Goal: Task Accomplishment & Management: Manage account settings

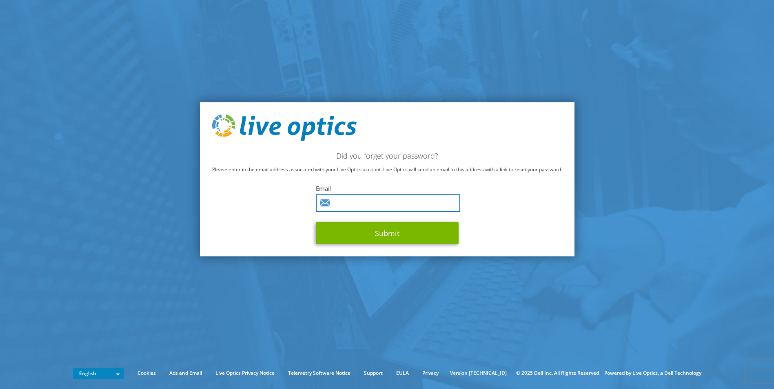
click at [371, 208] on input "text" at bounding box center [388, 204] width 144 height 18
type input "[PERSON_NAME][EMAIL_ADDRESS][DOMAIN_NAME]"
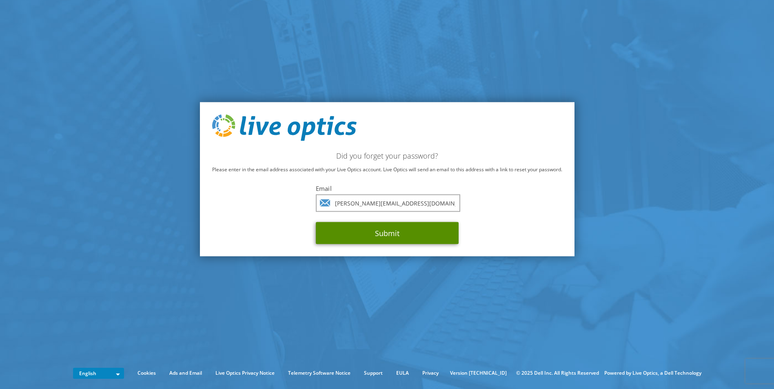
click at [371, 231] on button "Submit" at bounding box center [387, 233] width 143 height 22
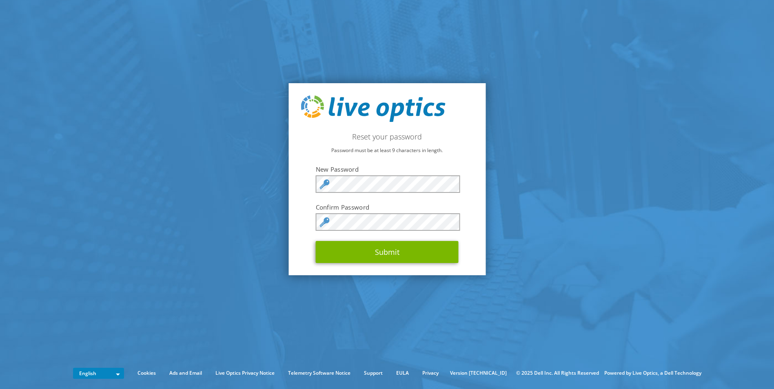
click at [288, 140] on section "Reset your password Password must be at least 9 characters in length. New Passw…" at bounding box center [387, 179] width 774 height 359
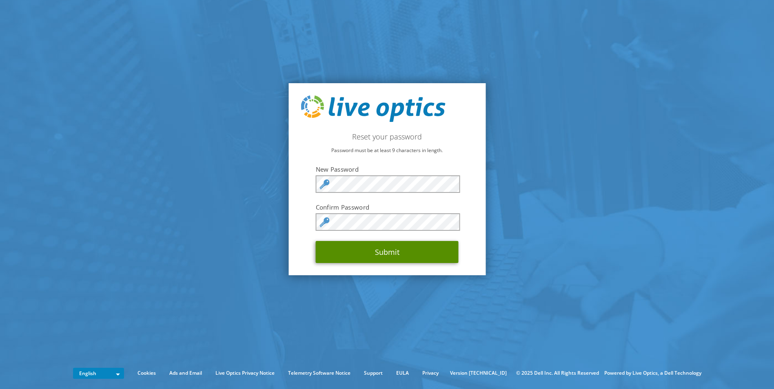
click at [407, 260] on button "Submit" at bounding box center [387, 252] width 143 height 22
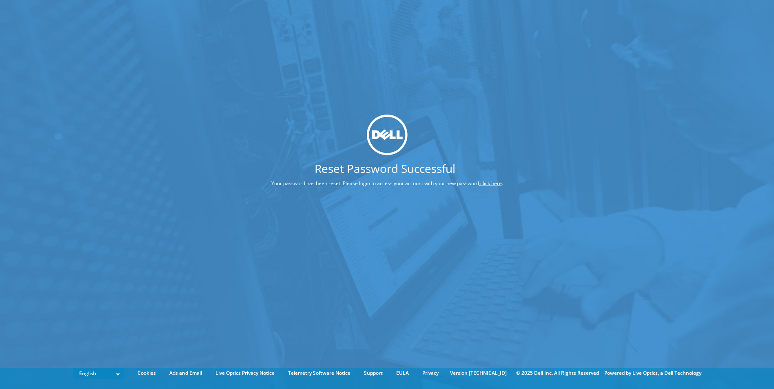
click at [498, 184] on link "click here" at bounding box center [491, 183] width 22 height 7
